Goal: Task Accomplishment & Management: Complete application form

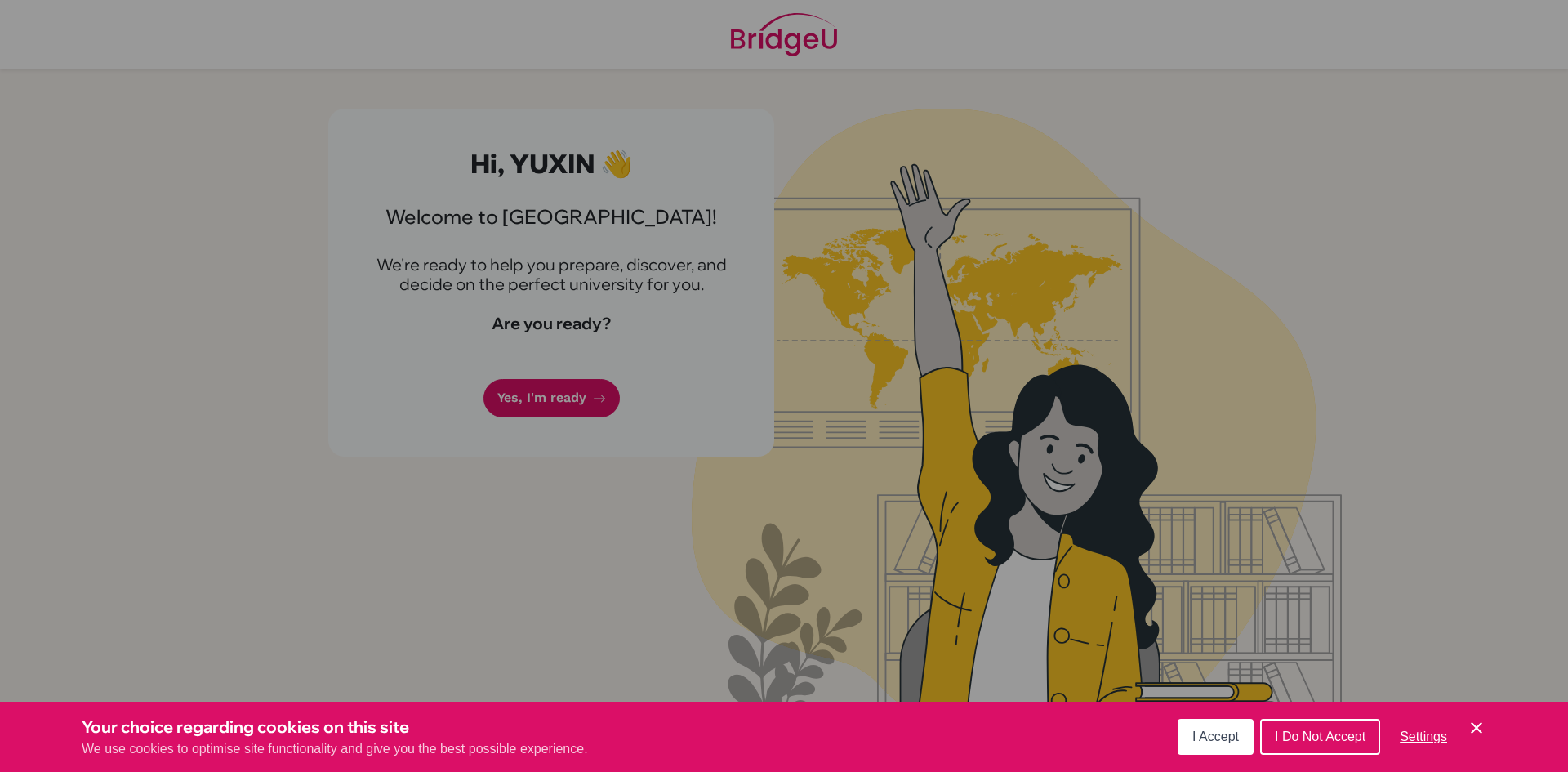
click at [1225, 732] on span "I Accept" at bounding box center [1216, 736] width 47 height 14
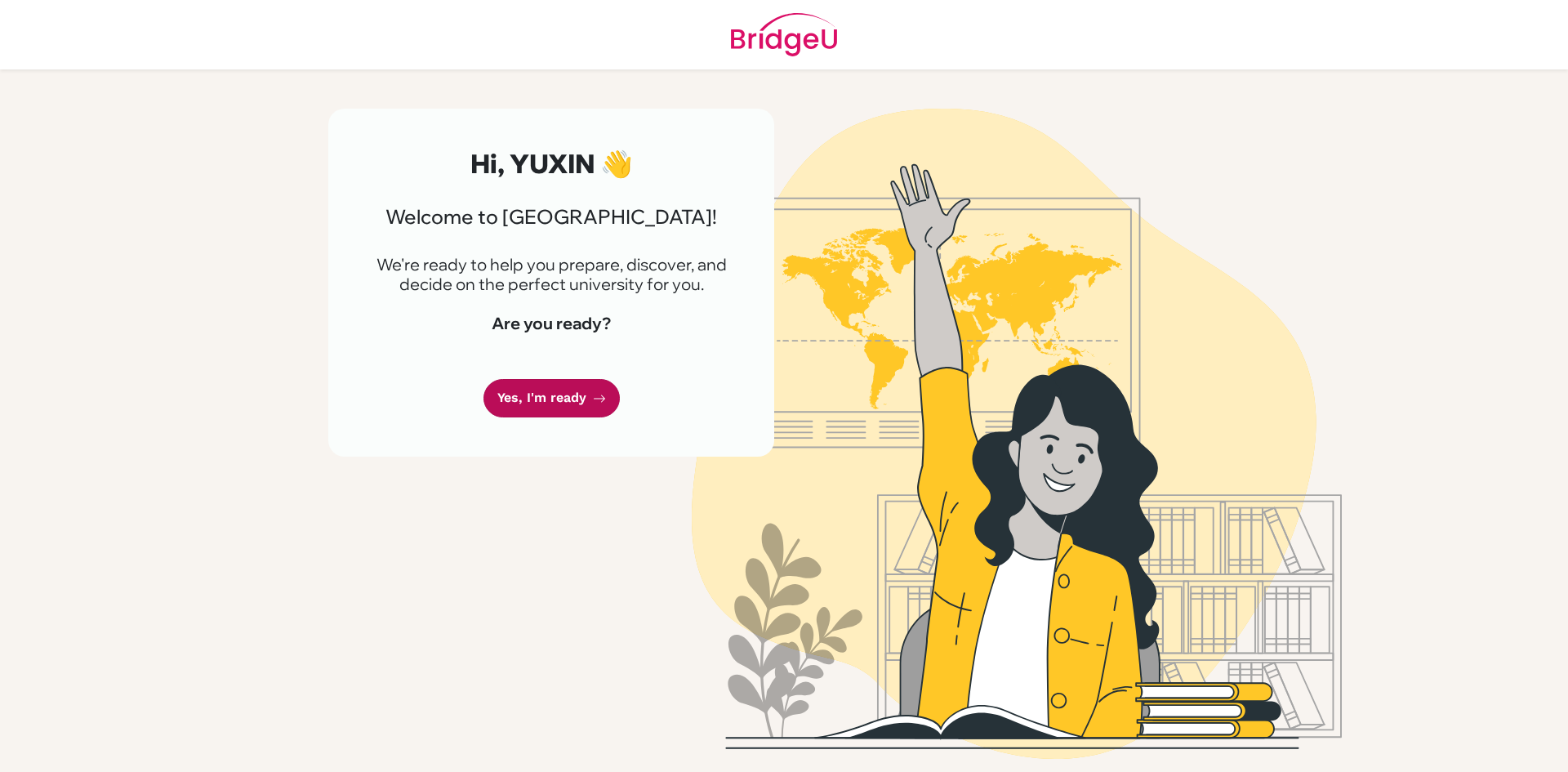
click at [570, 389] on link "Yes, I'm ready" at bounding box center [551, 398] width 136 height 38
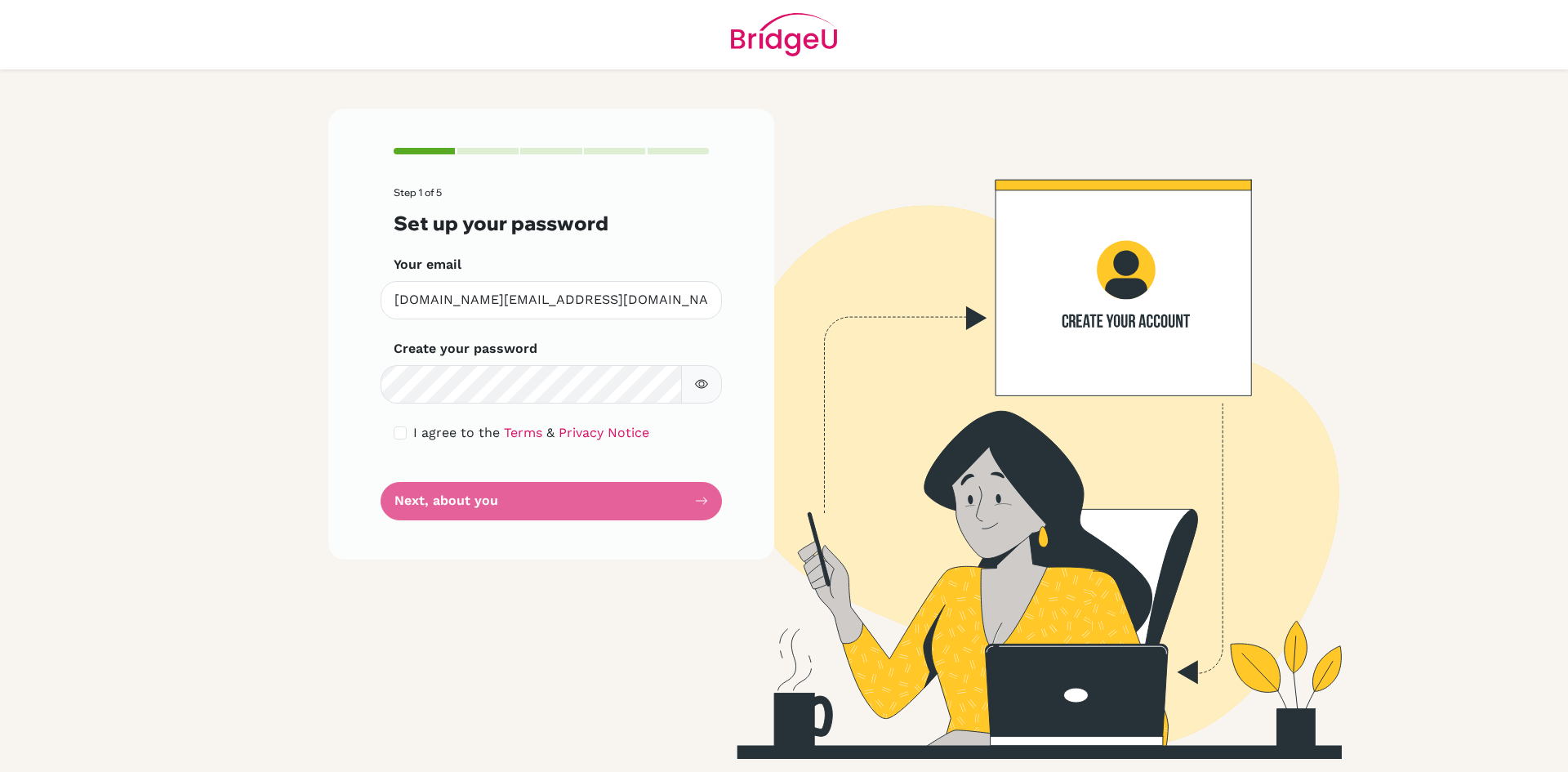
click at [580, 515] on form "Step 1 of 5 Set up your password Your email yuxin.you@istanbulint.com Invalid e…" at bounding box center [551, 353] width 315 height 332
click at [561, 486] on form "Step 1 of 5 Set up your password Your email yuxin.you@istanbulint.com Invalid e…" at bounding box center [551, 353] width 315 height 332
click at [707, 382] on icon "button" at bounding box center [702, 384] width 13 height 9
click at [407, 443] on form "Step 1 of 5 Set up your password Your email yuxin.you@istanbulint.com Invalid e…" at bounding box center [551, 353] width 315 height 332
click at [408, 440] on div "I agree to the Terms & Privacy Notice" at bounding box center [551, 432] width 315 height 19
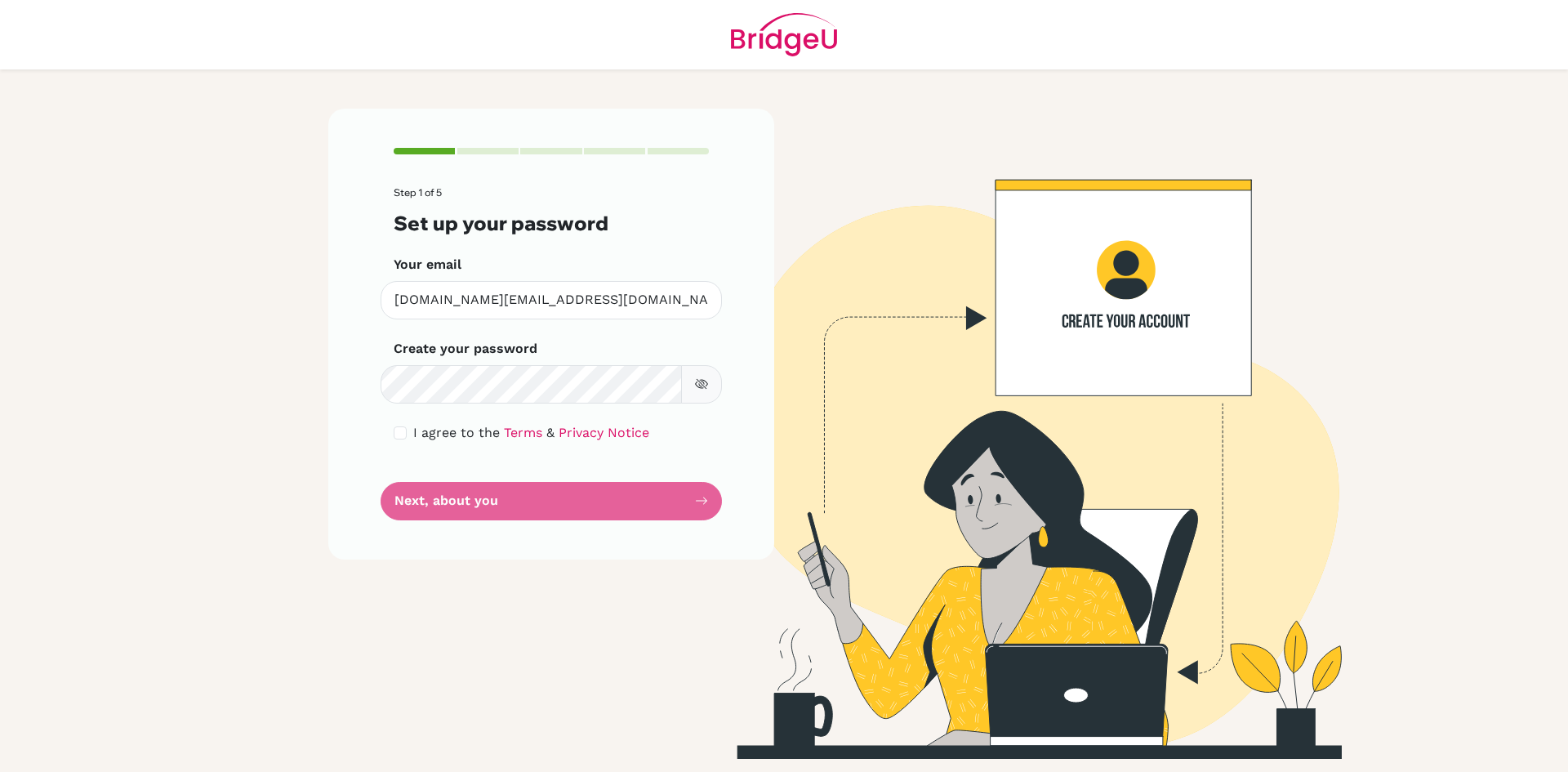
click at [408, 427] on div "I agree to the Terms & Privacy Notice" at bounding box center [551, 432] width 315 height 19
click at [406, 432] on input "checkbox" at bounding box center [401, 433] width 13 height 13
checkbox input "true"
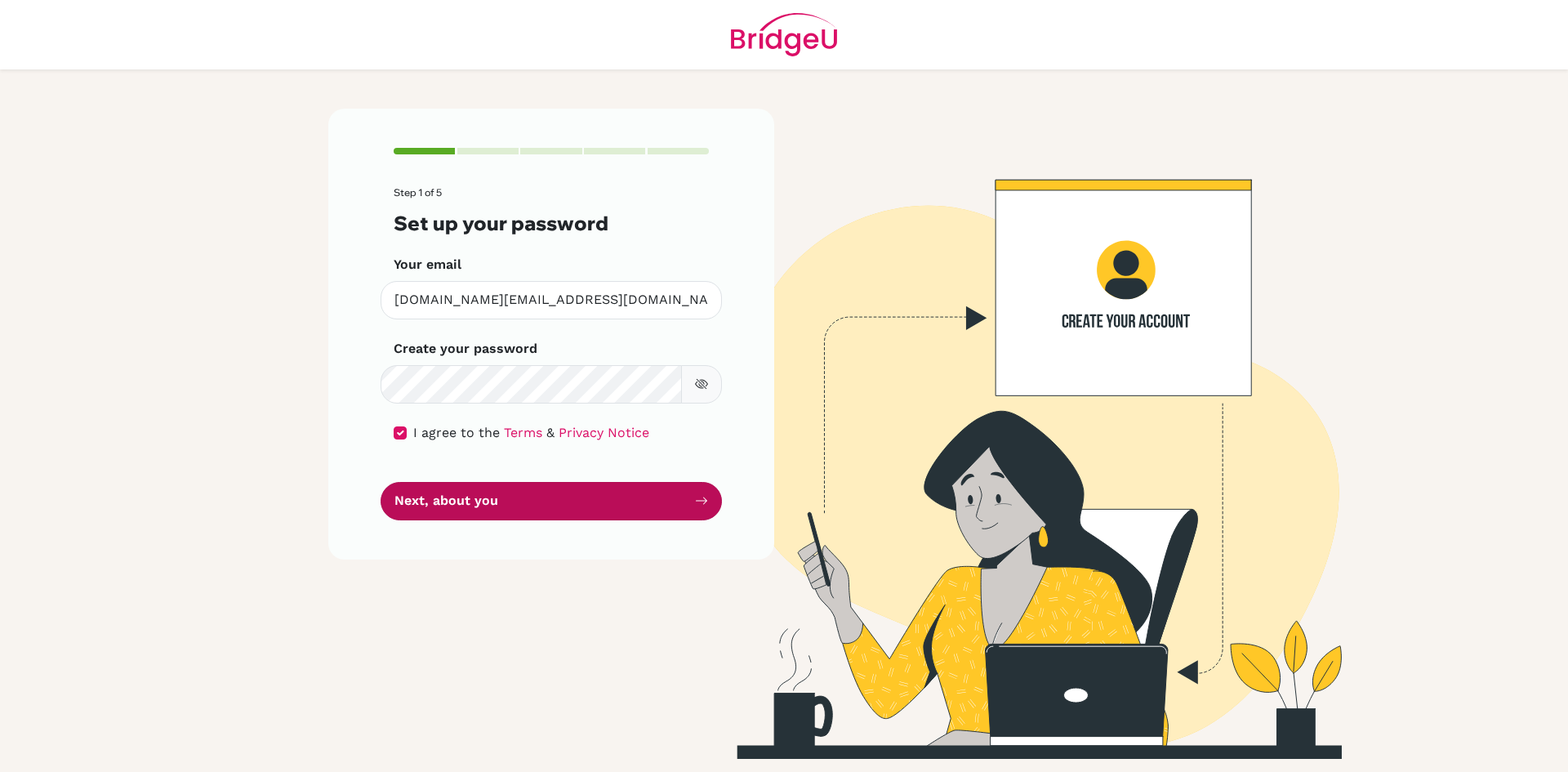
click at [506, 503] on button "Next, about you" at bounding box center [551, 501] width 341 height 38
